Goal: Contribute content

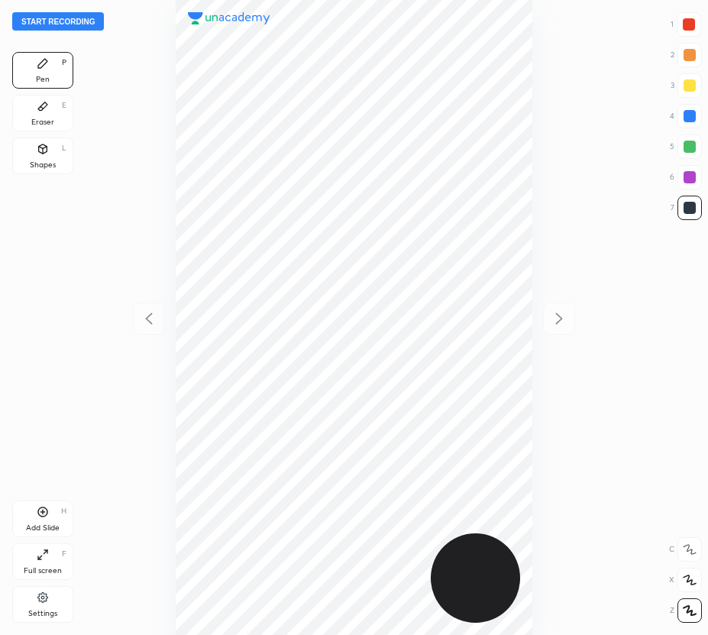
scroll to position [635, 464]
click at [82, 21] on button "Start recording" at bounding box center [58, 21] width 92 height 18
click at [693, 115] on div at bounding box center [690, 116] width 12 height 12
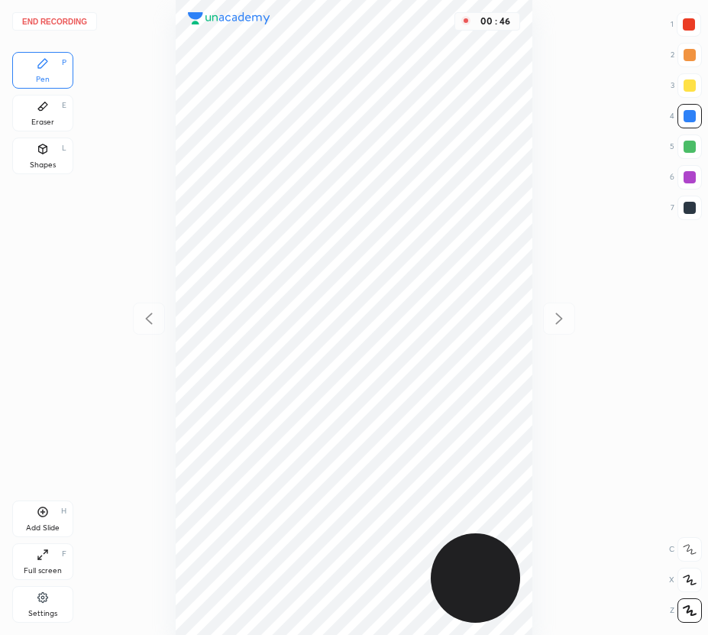
click at [38, 514] on icon at bounding box center [43, 512] width 10 height 10
click at [54, 504] on div "Add Slide H" at bounding box center [42, 519] width 61 height 37
click at [152, 319] on icon at bounding box center [149, 318] width 18 height 18
click at [567, 316] on div at bounding box center [559, 319] width 32 height 32
click at [155, 309] on icon at bounding box center [149, 318] width 18 height 18
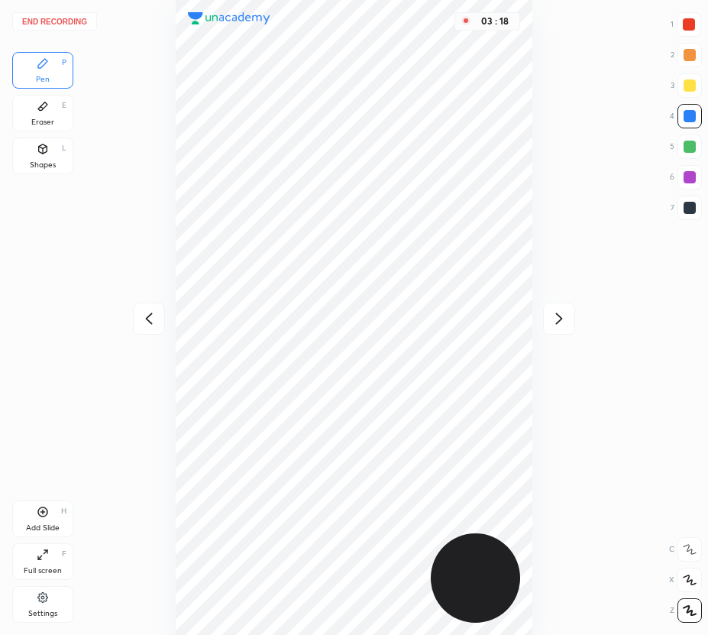
drag, startPoint x: 559, startPoint y: 313, endPoint x: 547, endPoint y: 297, distance: 19.7
click at [559, 313] on icon at bounding box center [559, 318] width 18 height 18
click at [151, 316] on icon at bounding box center [149, 318] width 18 height 18
click at [567, 303] on div at bounding box center [559, 319] width 32 height 32
click at [147, 316] on icon at bounding box center [149, 318] width 18 height 18
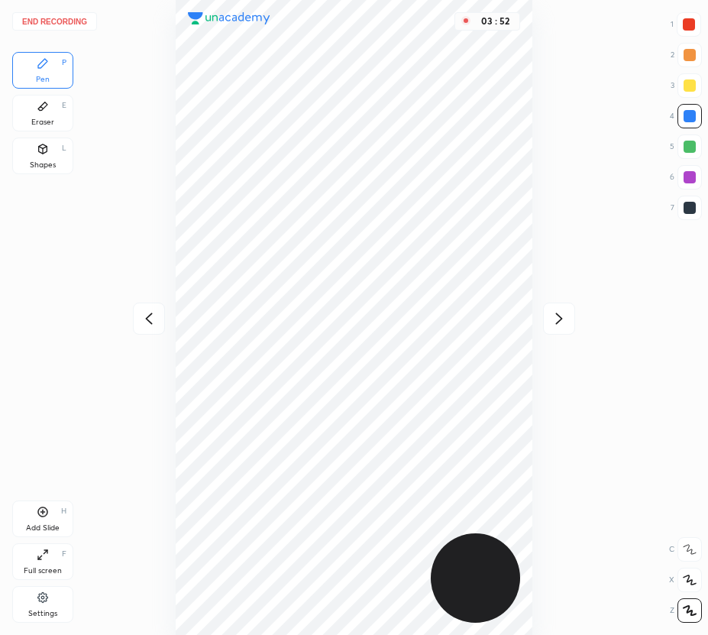
click at [550, 304] on div at bounding box center [559, 319] width 32 height 32
click at [149, 319] on icon at bounding box center [149, 318] width 18 height 18
click at [562, 316] on icon at bounding box center [559, 318] width 18 height 18
click at [159, 314] on div at bounding box center [149, 319] width 32 height 32
click at [553, 319] on icon at bounding box center [559, 318] width 18 height 18
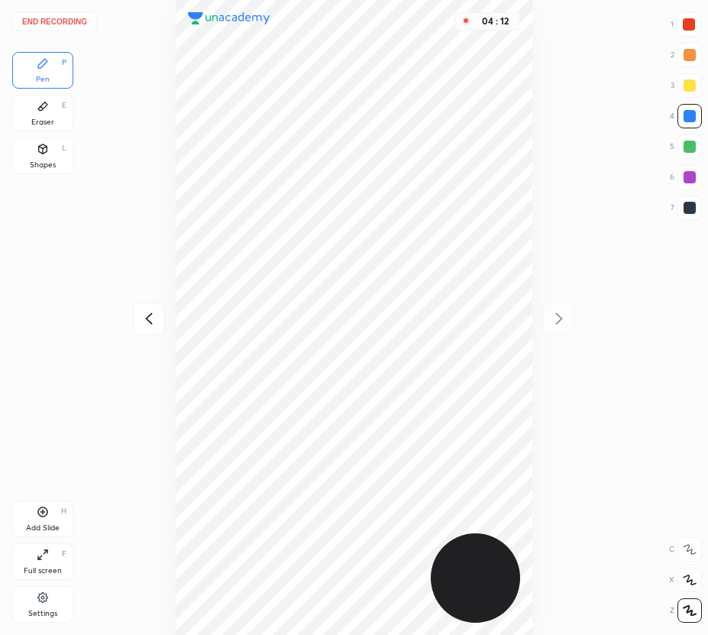
click at [60, 21] on button "End recording" at bounding box center [54, 21] width 85 height 18
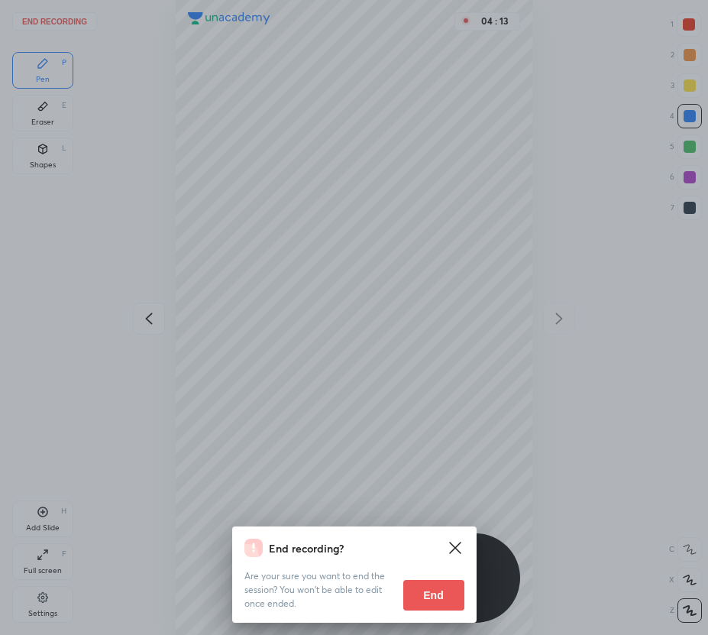
drag, startPoint x: 439, startPoint y: 599, endPoint x: 294, endPoint y: 487, distance: 183.0
click at [438, 597] on button "End" at bounding box center [433, 595] width 61 height 31
